Goal: Task Accomplishment & Management: Complete application form

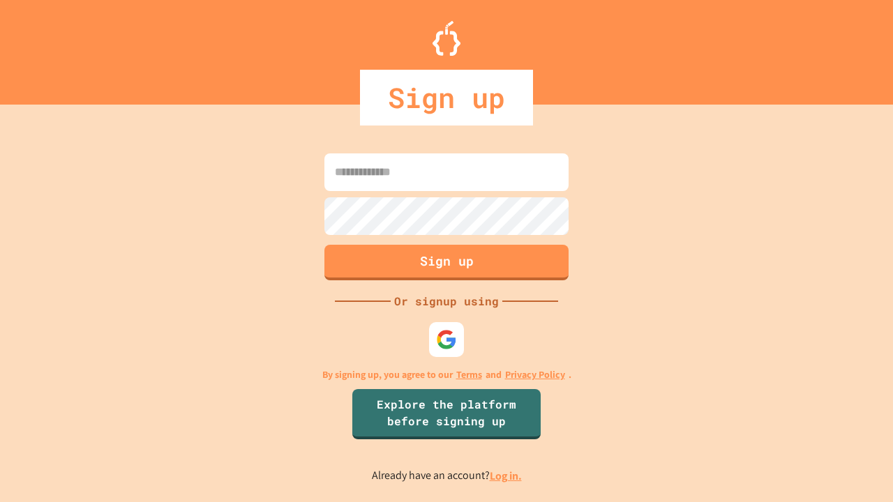
click at [506, 476] on link "Log in." at bounding box center [506, 476] width 32 height 15
